Goal: Navigation & Orientation: Find specific page/section

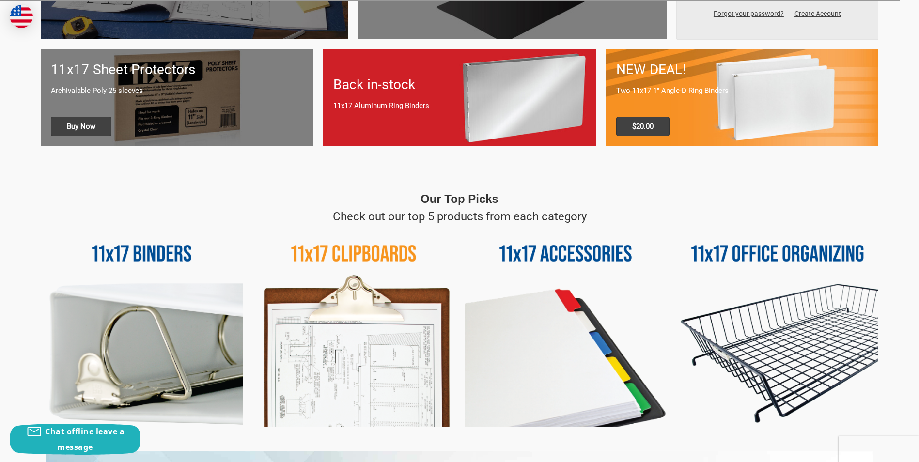
scroll to position [339, 0]
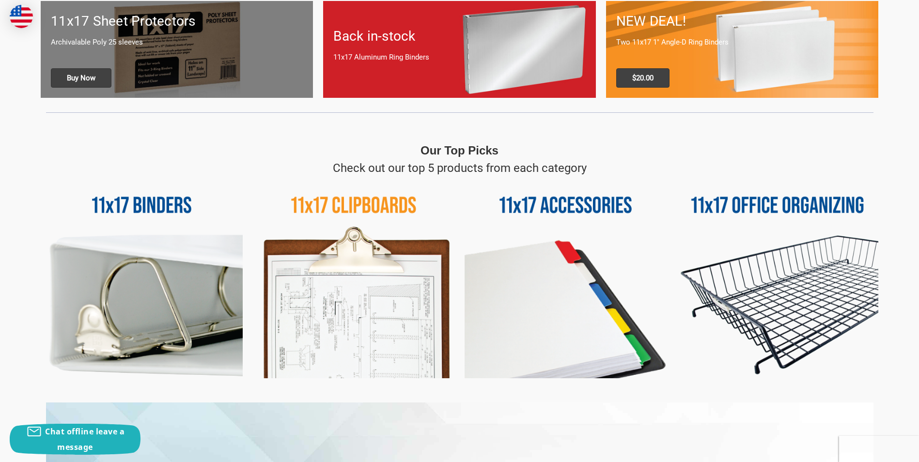
click at [752, 202] on img at bounding box center [778, 278] width 202 height 202
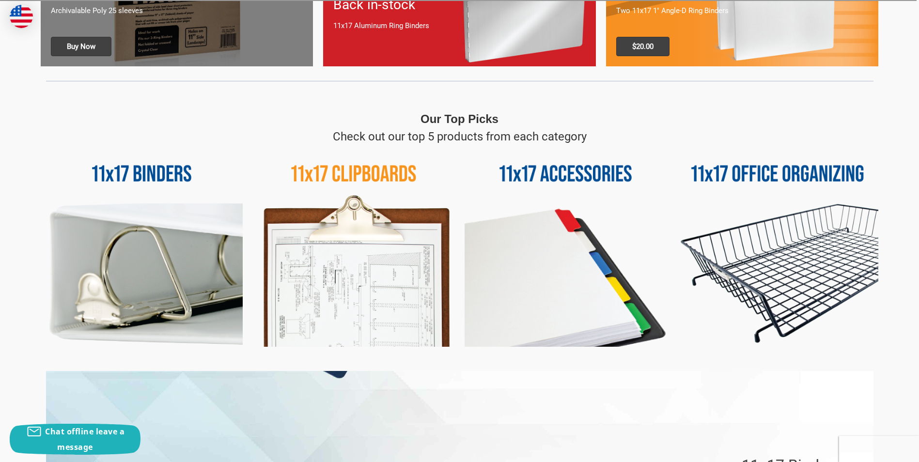
scroll to position [387, 0]
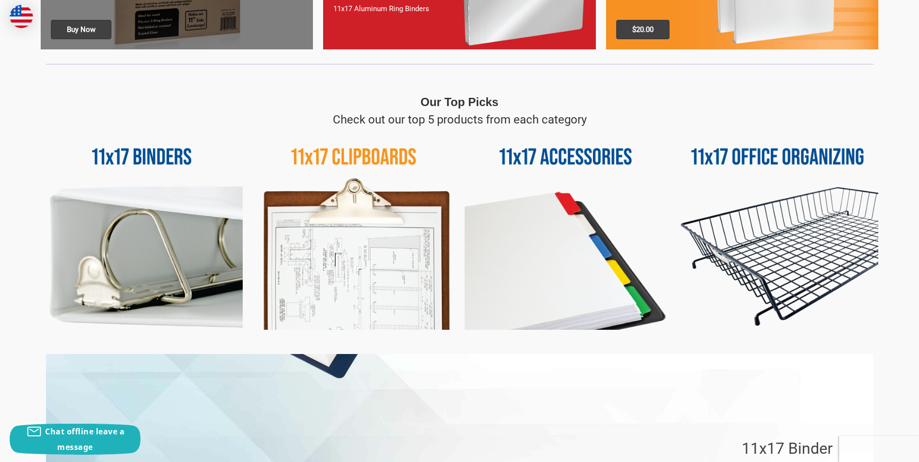
click at [562, 154] on img at bounding box center [565, 229] width 202 height 202
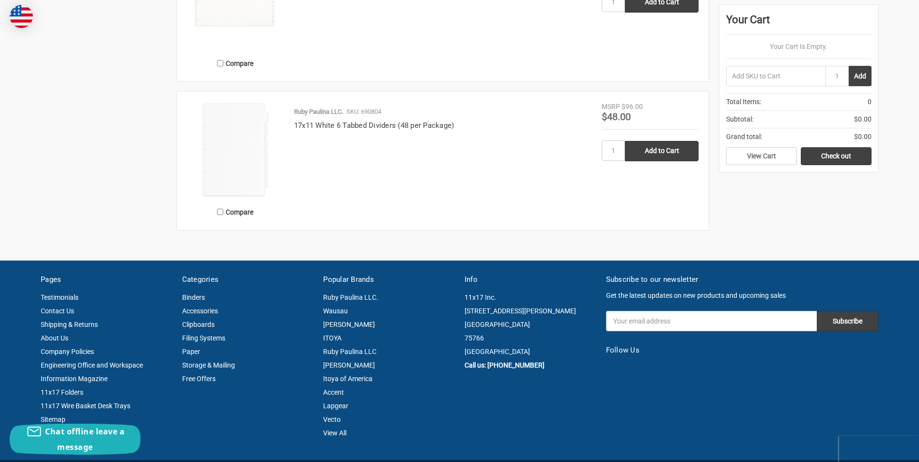
scroll to position [727, 0]
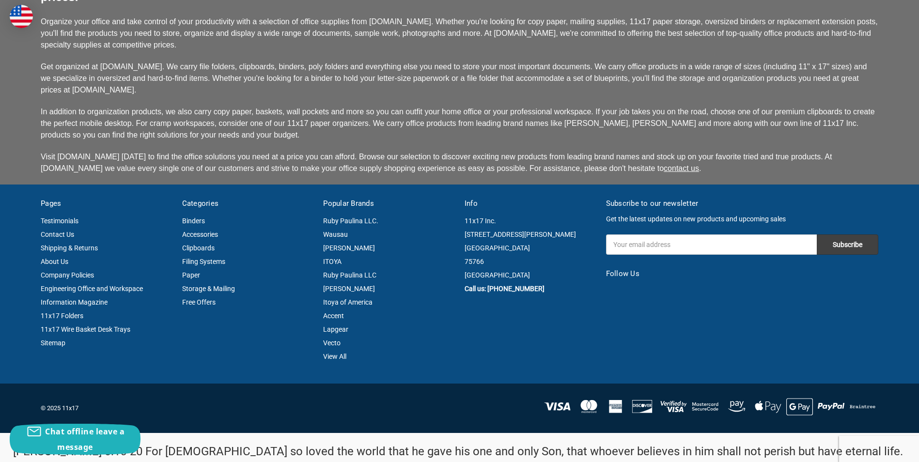
scroll to position [2487, 0]
